Goal: Task Accomplishment & Management: Manage account settings

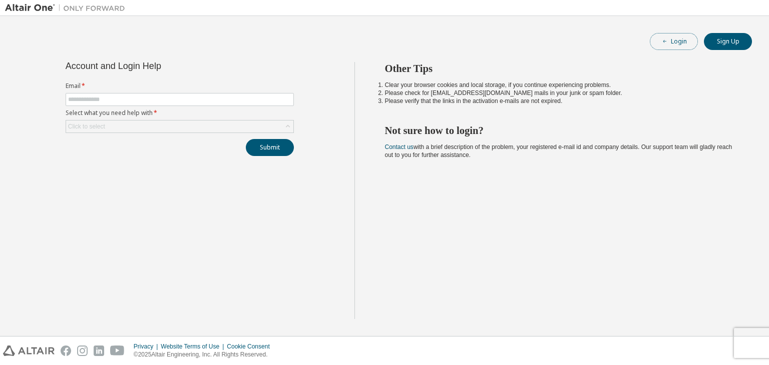
click at [685, 47] on button "Login" at bounding box center [674, 41] width 48 height 17
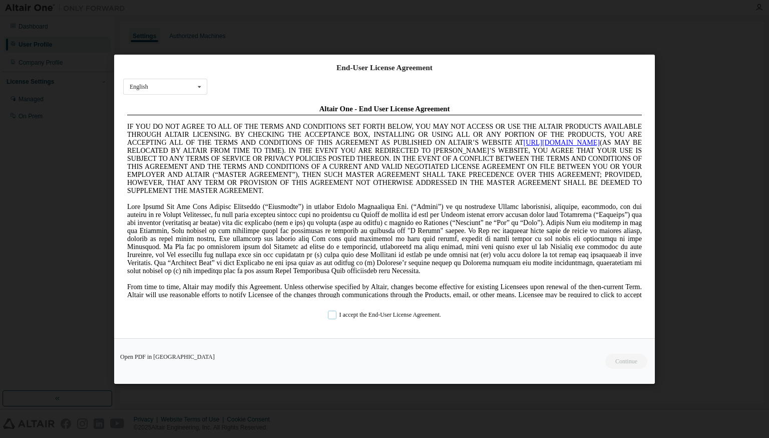
click at [328, 314] on label "I accept the End-User License Agreement." at bounding box center [384, 314] width 113 height 9
click at [632, 362] on button "Continue" at bounding box center [625, 360] width 43 height 15
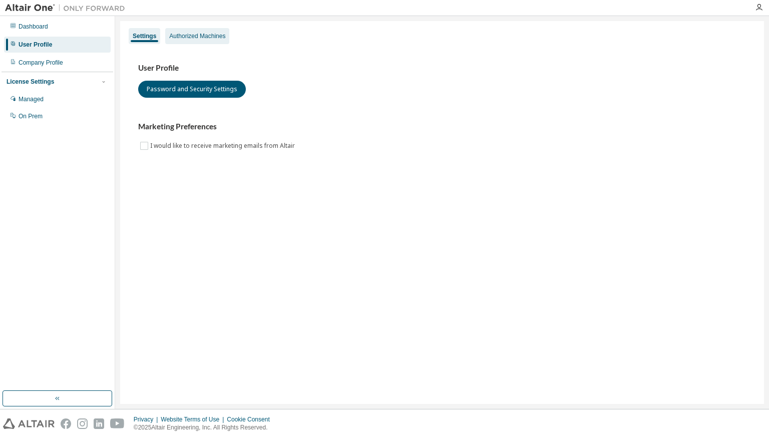
click at [220, 31] on div "Authorized Machines" at bounding box center [197, 36] width 64 height 16
